Goal: Transaction & Acquisition: Purchase product/service

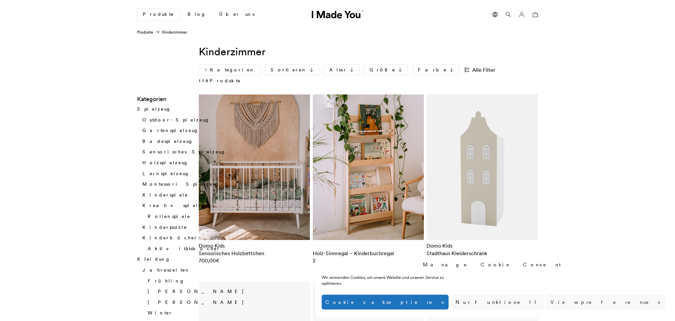
scroll to position [139, 0]
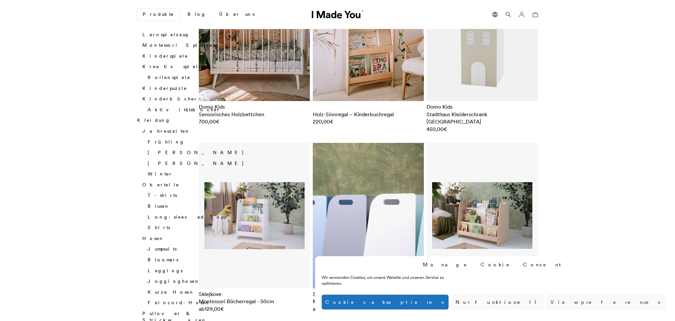
click at [348, 206] on img at bounding box center [368, 216] width 111 height 146
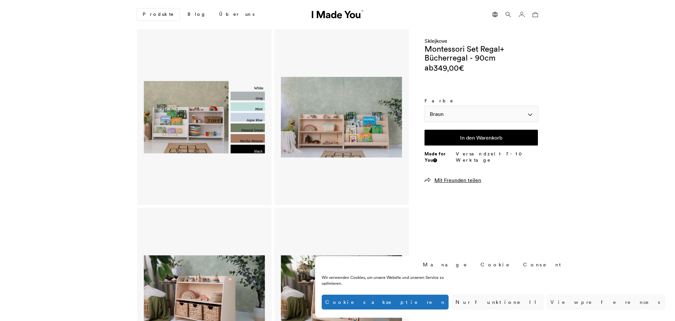
click at [435, 115] on div "Braun" at bounding box center [480, 114] width 113 height 16
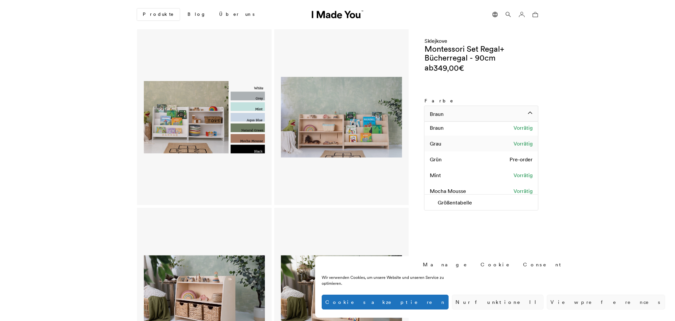
scroll to position [40, 0]
click at [441, 170] on div "Mint Vorrätig" at bounding box center [480, 169] width 113 height 16
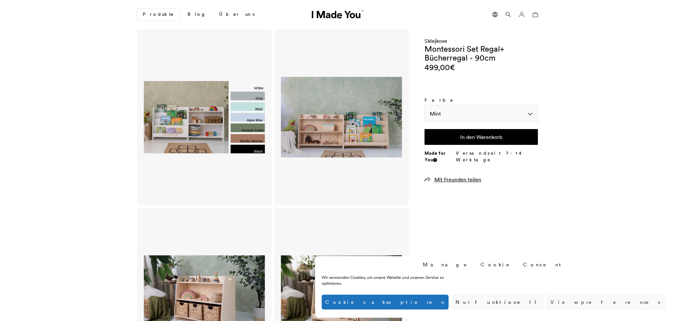
click at [454, 110] on div "Mint" at bounding box center [480, 113] width 113 height 16
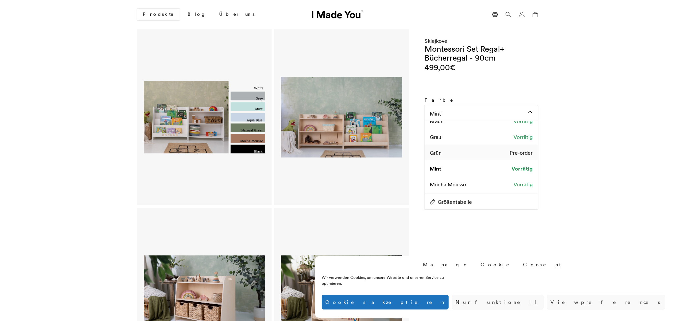
click at [468, 154] on div "Grün Pre-order" at bounding box center [480, 153] width 113 height 16
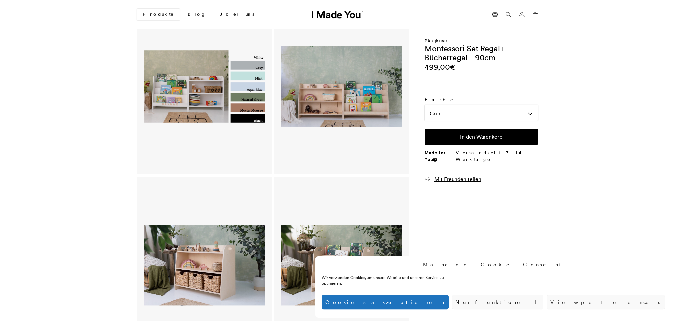
scroll to position [35, 0]
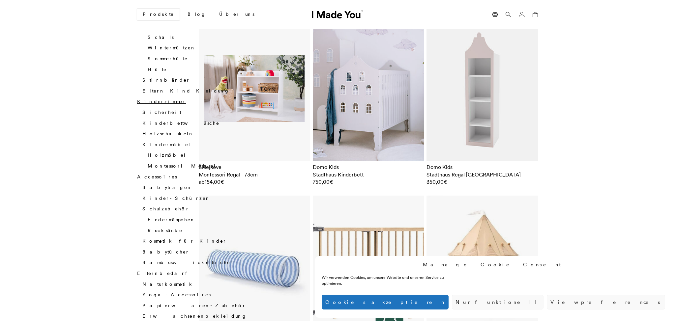
scroll to position [765, 0]
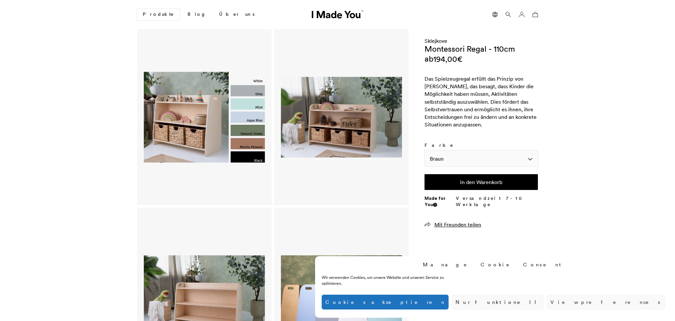
click at [466, 157] on div "Braun" at bounding box center [480, 159] width 113 height 16
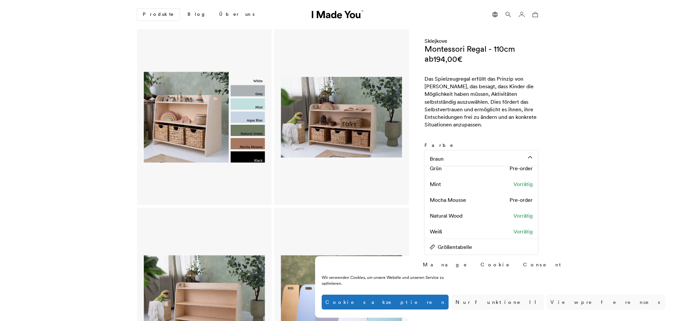
click at [234, 139] on img at bounding box center [204, 117] width 121 height 158
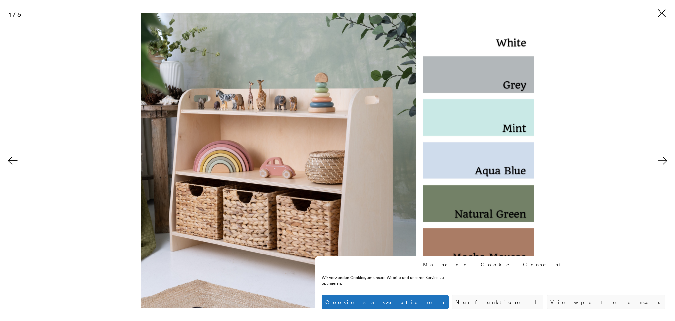
click at [666, 8] on button at bounding box center [661, 13] width 11 height 11
